Goal: Task Accomplishment & Management: Manage account settings

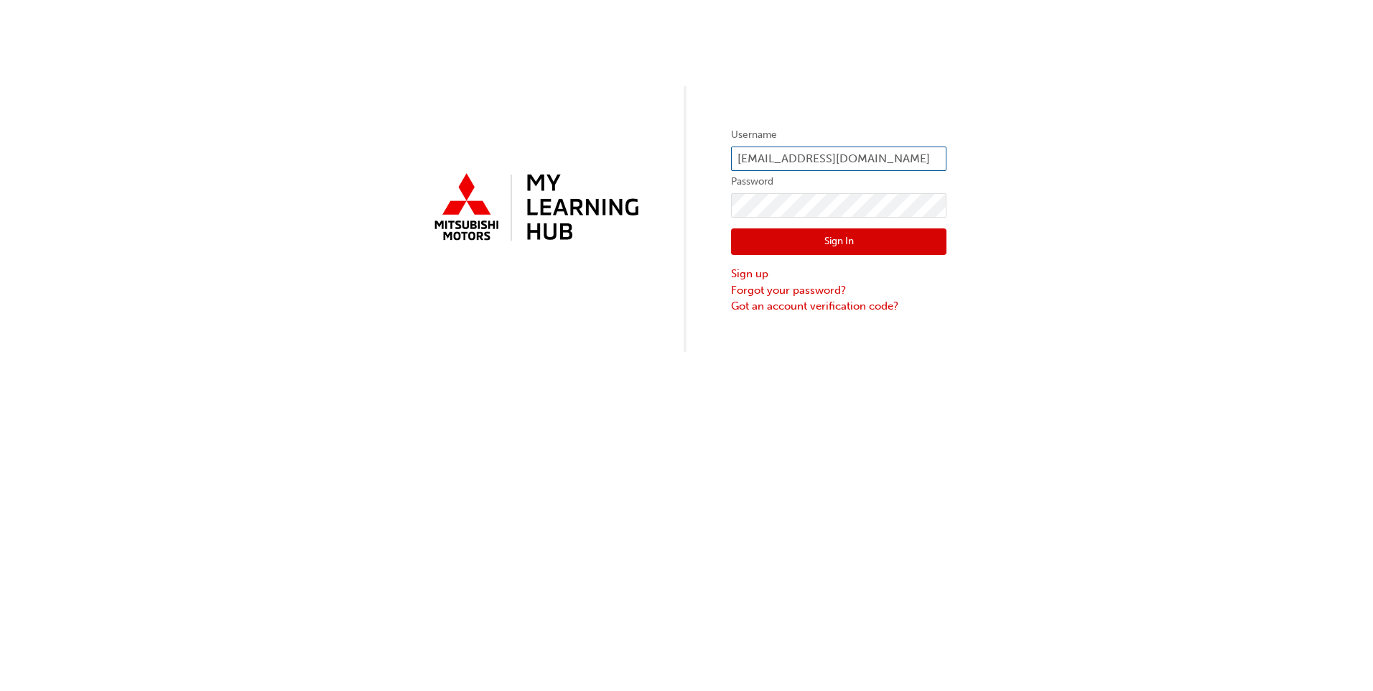
click at [885, 154] on input "[EMAIL_ADDRESS][DOMAIN_NAME]" at bounding box center [838, 159] width 215 height 24
click at [929, 140] on label "Username" at bounding box center [838, 134] width 215 height 17
click at [918, 172] on form "Username [PERSON_NAME][EMAIL_ADDRESS][DOMAIN_NAME] Password Sign In Sign up For…" at bounding box center [838, 219] width 215 height 187
click at [921, 162] on input "[EMAIL_ADDRESS][DOMAIN_NAME]" at bounding box center [838, 159] width 215 height 24
type input "d"
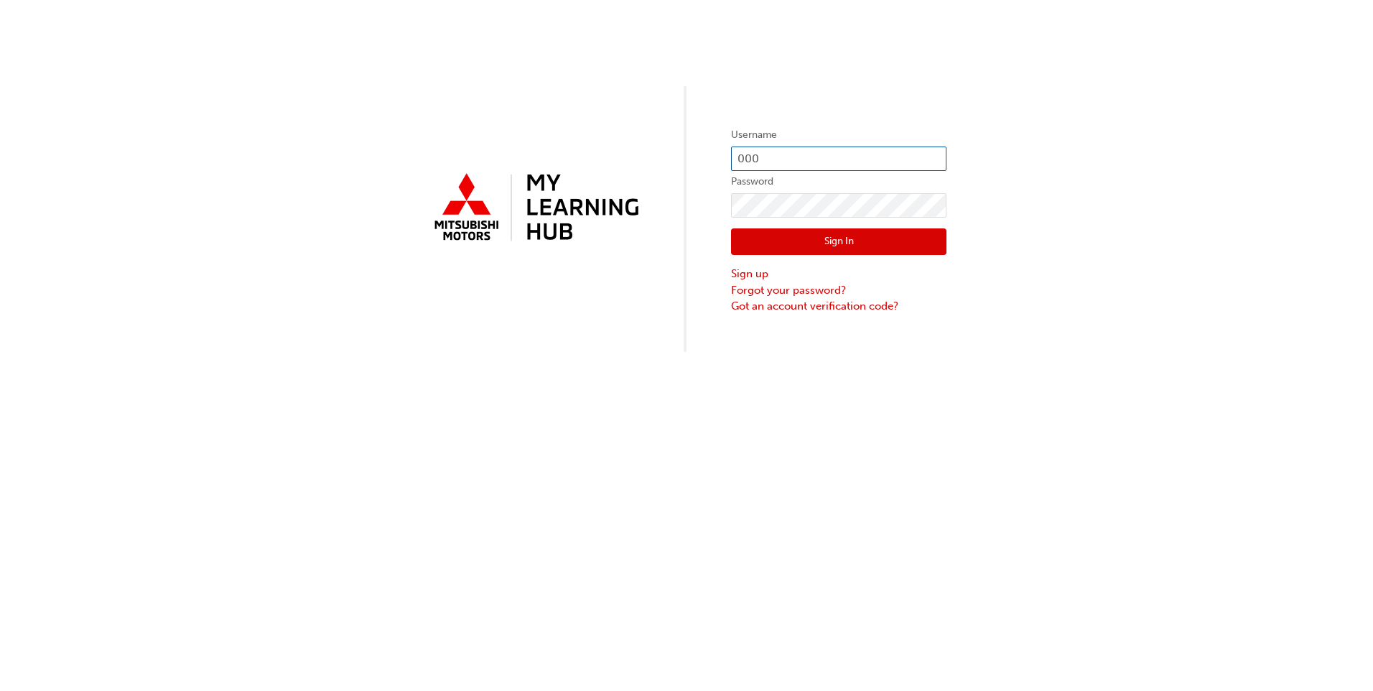
type input "0005970880"
click button "Sign In" at bounding box center [838, 241] width 215 height 27
